Goal: Task Accomplishment & Management: Use online tool/utility

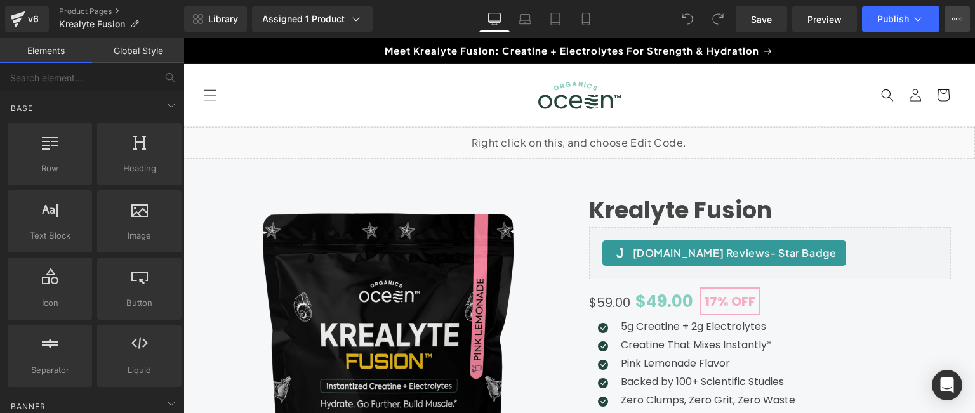
click at [955, 20] on icon at bounding box center [957, 19] width 10 height 10
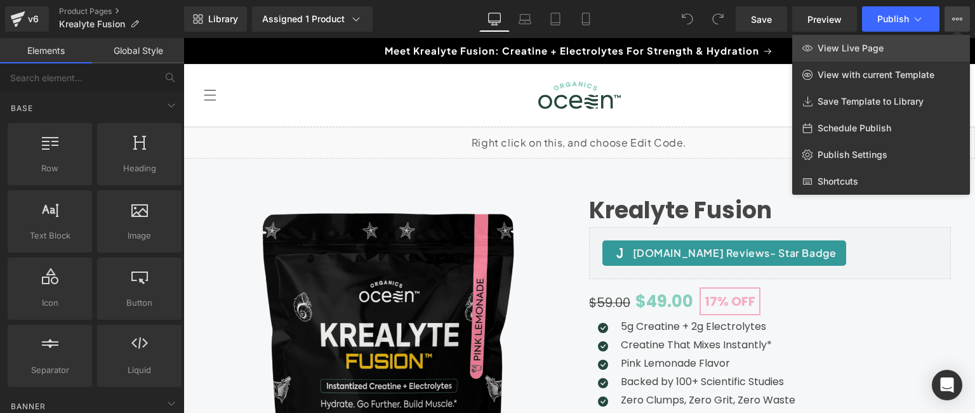
click at [861, 46] on span "View Live Page" at bounding box center [851, 48] width 66 height 11
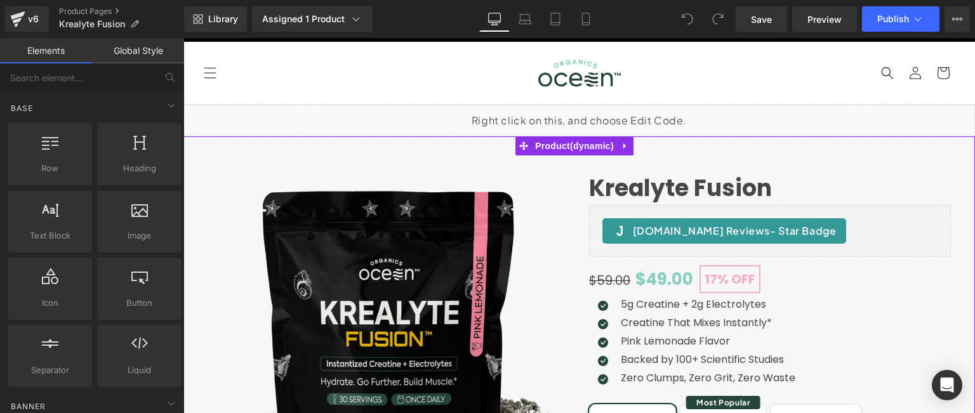
scroll to position [19, 0]
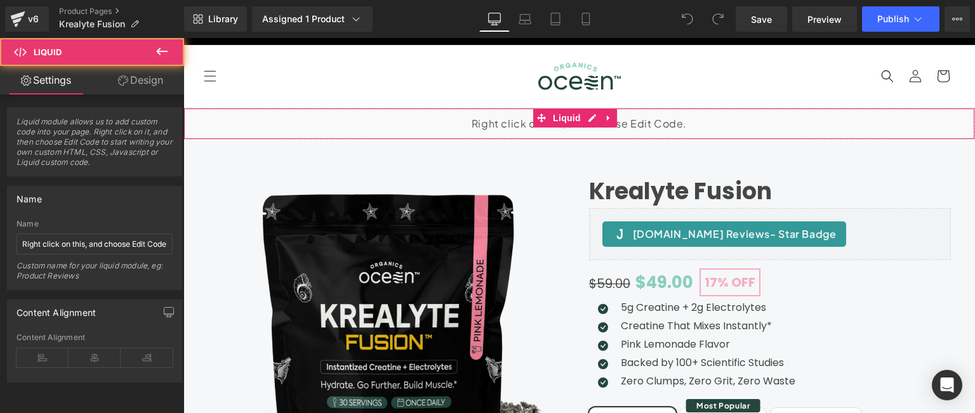
click at [509, 129] on div "Liquid" at bounding box center [579, 124] width 792 height 32
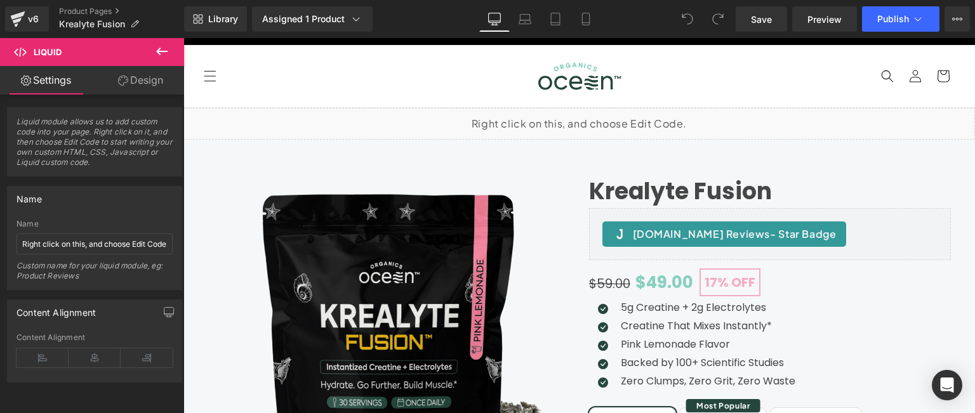
click at [163, 43] on button at bounding box center [162, 52] width 44 height 28
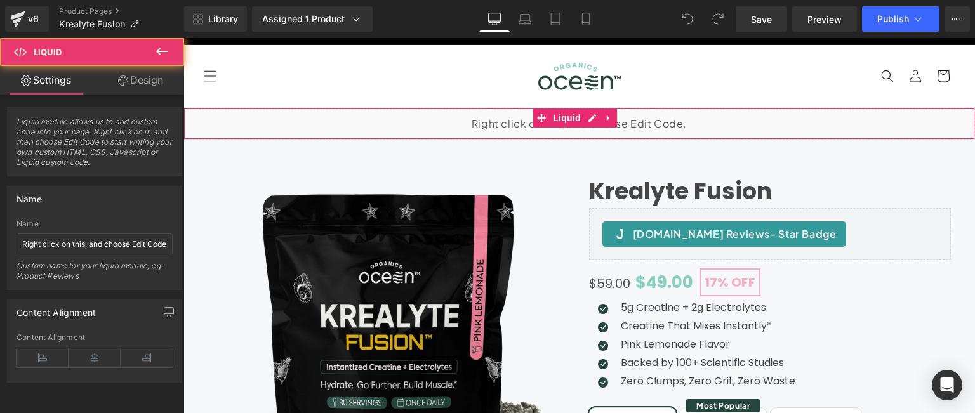
click at [480, 120] on div "Liquid" at bounding box center [579, 124] width 792 height 32
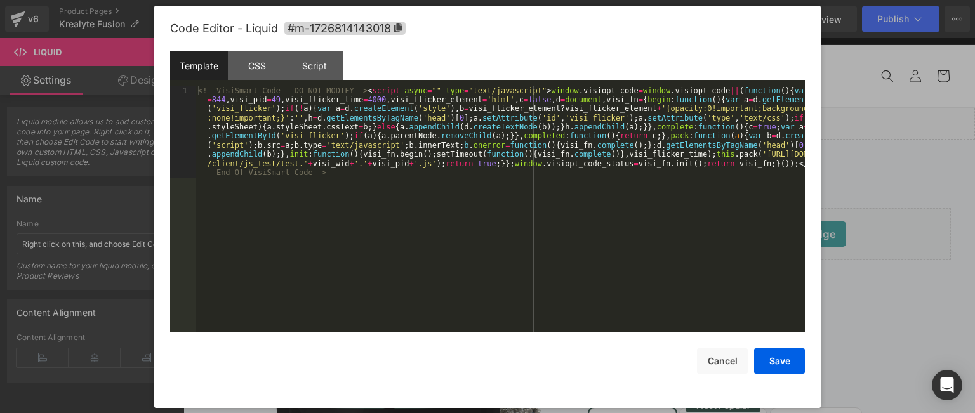
click at [589, 119] on icon at bounding box center [589, 119] width 6 height 6
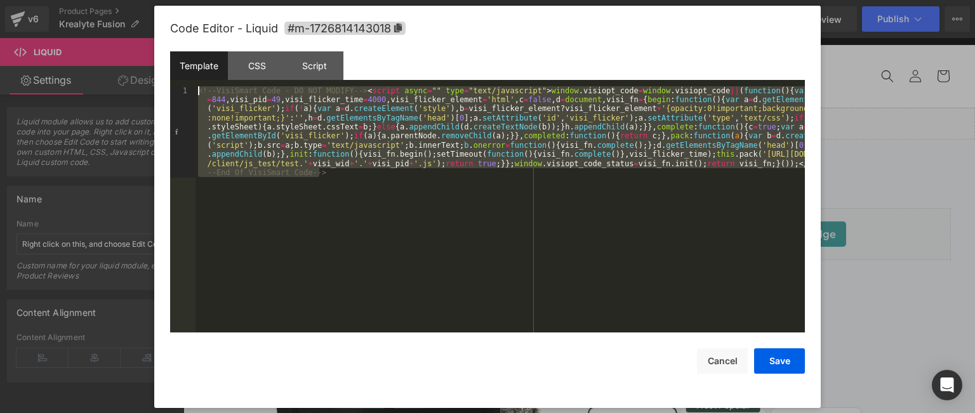
drag, startPoint x: 347, startPoint y: 179, endPoint x: 180, endPoint y: 75, distance: 196.8
click at [180, 75] on div "Template CSS Script Data 1 <!-- VisiSmart Code - DO NOT MODIFY --> < script asy…" at bounding box center [487, 192] width 635 height 282
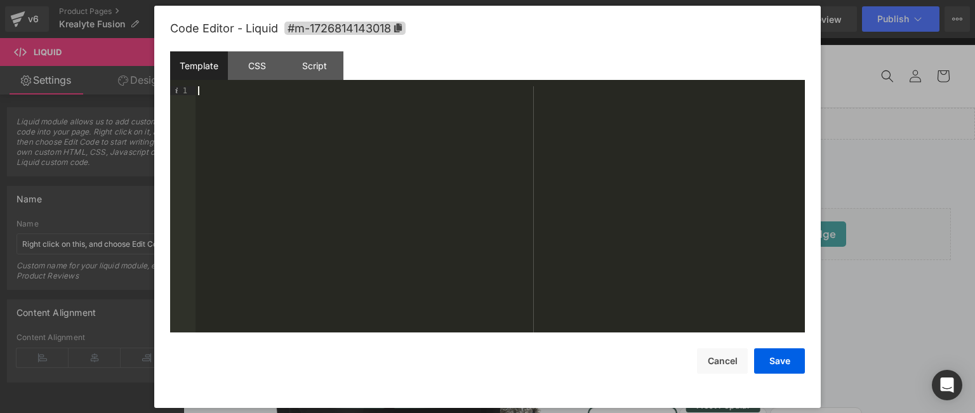
click at [221, 101] on div at bounding box center [500, 218] width 609 height 265
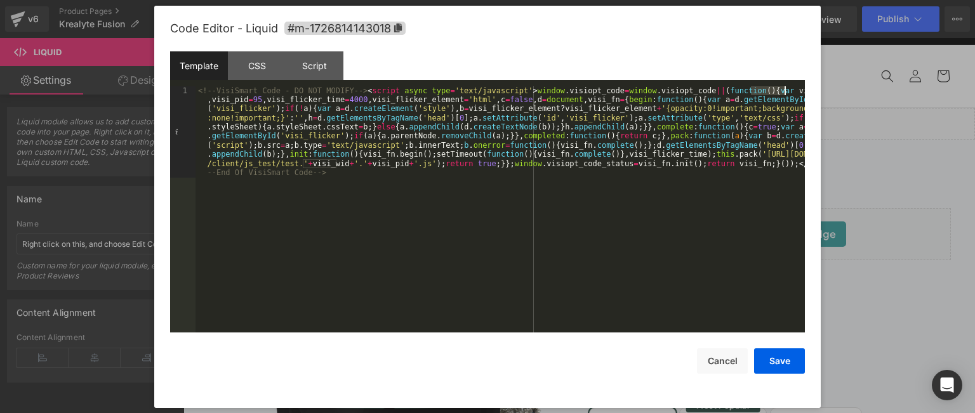
drag, startPoint x: 751, startPoint y: 91, endPoint x: 783, endPoint y: 91, distance: 32.4
click at [783, 91] on div "<!-- VisiSmart Code - DO NOT MODIFY --> < script async type = 'text/javascript'…" at bounding box center [500, 301] width 609 height 430
click at [797, 91] on div "<!-- VisiSmart Code - DO NOT MODIFY --> < script async type = 'text/javascript'…" at bounding box center [500, 301] width 609 height 430
drag, startPoint x: 211, startPoint y: 99, endPoint x: 257, endPoint y: 103, distance: 45.9
click at [257, 103] on div "<!-- VisiSmart Code - DO NOT MODIFY --> < script async type = 'text/javascript'…" at bounding box center [500, 301] width 609 height 430
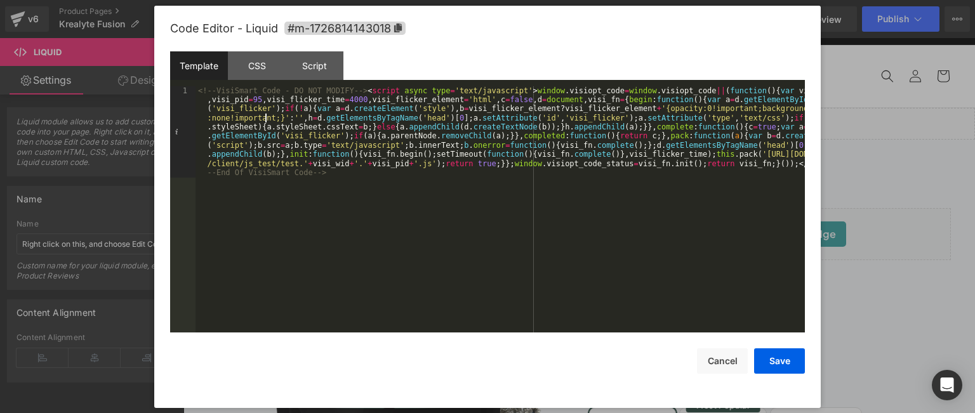
click at [263, 121] on div "<!-- VisiSmart Code - DO NOT MODIFY --> < script async type = 'text/javascript'…" at bounding box center [500, 301] width 609 height 430
click at [782, 368] on button "Save" at bounding box center [779, 361] width 51 height 25
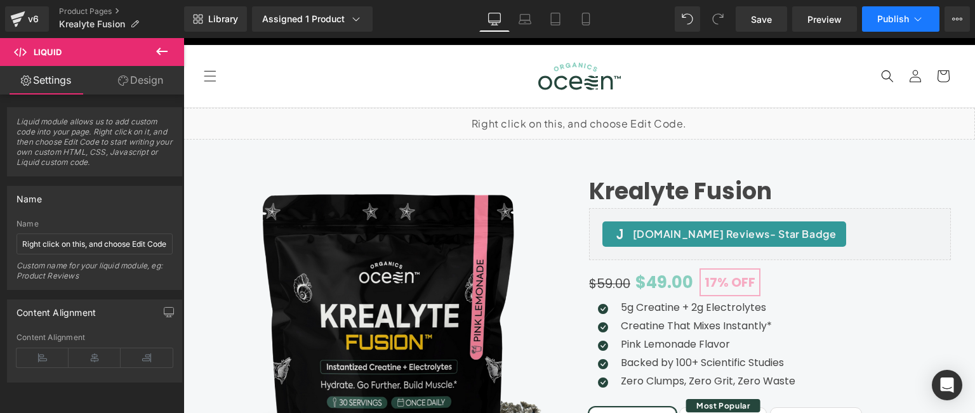
click at [880, 25] on button "Publish" at bounding box center [900, 18] width 77 height 25
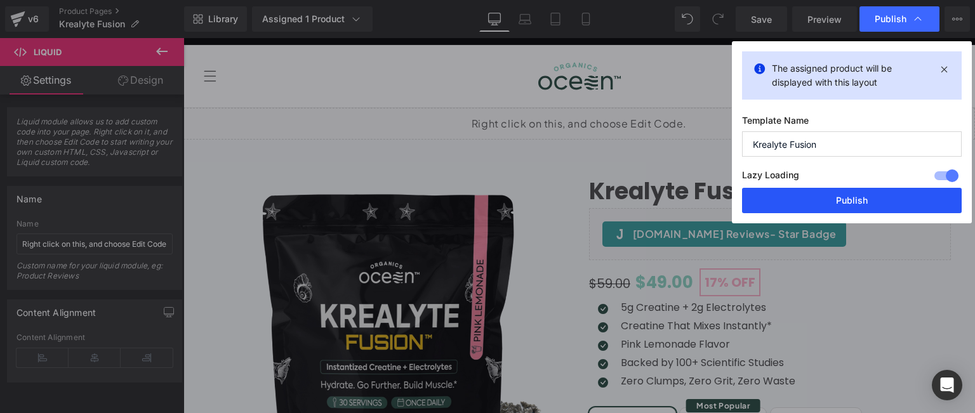
click at [818, 201] on button "Publish" at bounding box center [852, 200] width 220 height 25
